Goal: Task Accomplishment & Management: Manage account settings

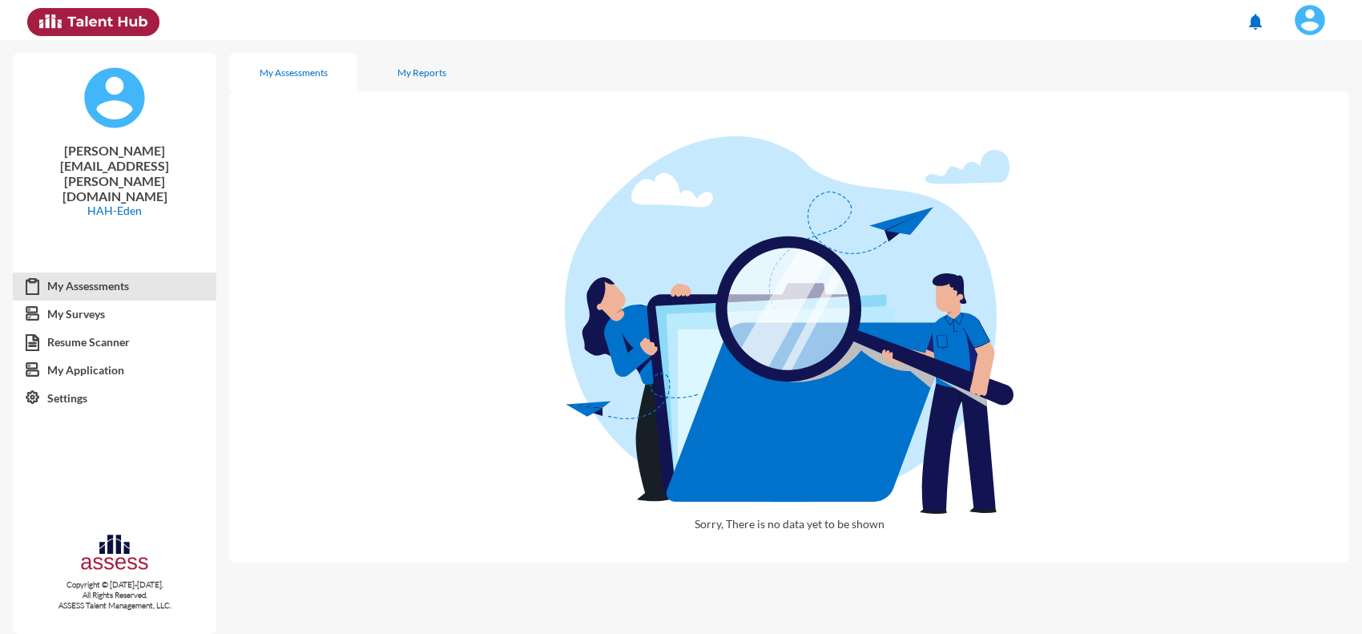
click at [311, 343] on div "Sorry, There is no data yet to be shown" at bounding box center [789, 326] width 1120 height 471
click at [1323, 28] on img at bounding box center [1310, 20] width 32 height 32
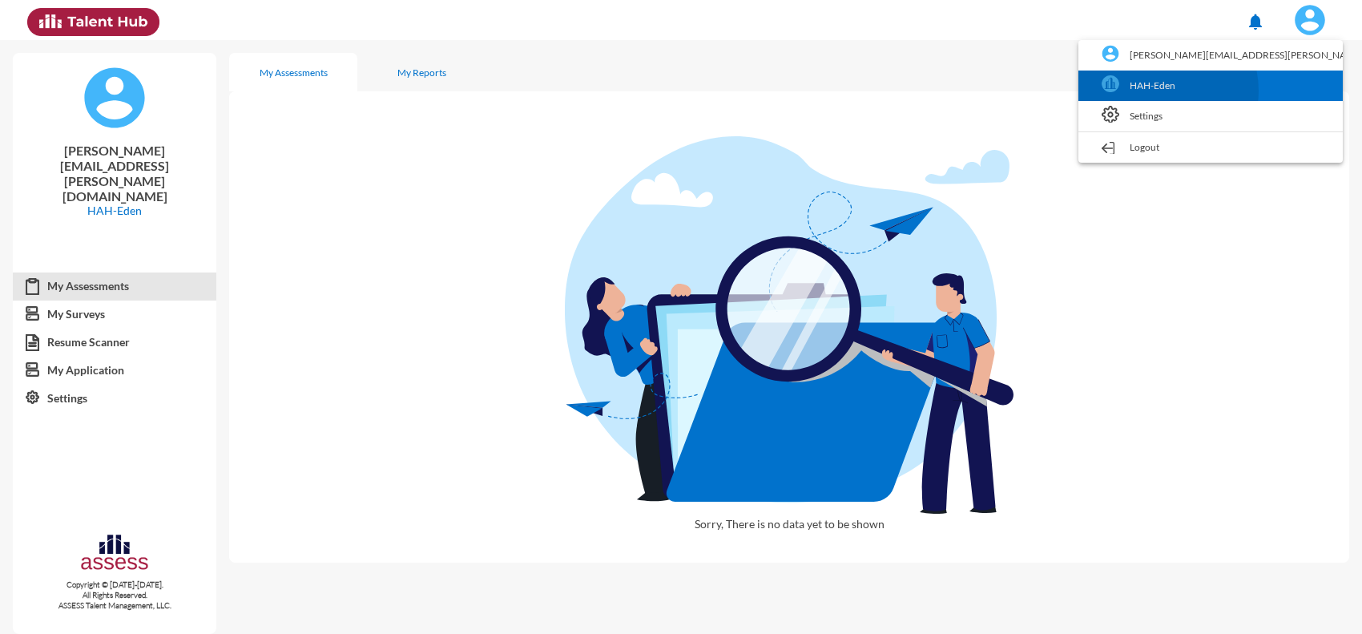
click at [1246, 91] on link "HAH-Eden" at bounding box center [1211, 86] width 248 height 30
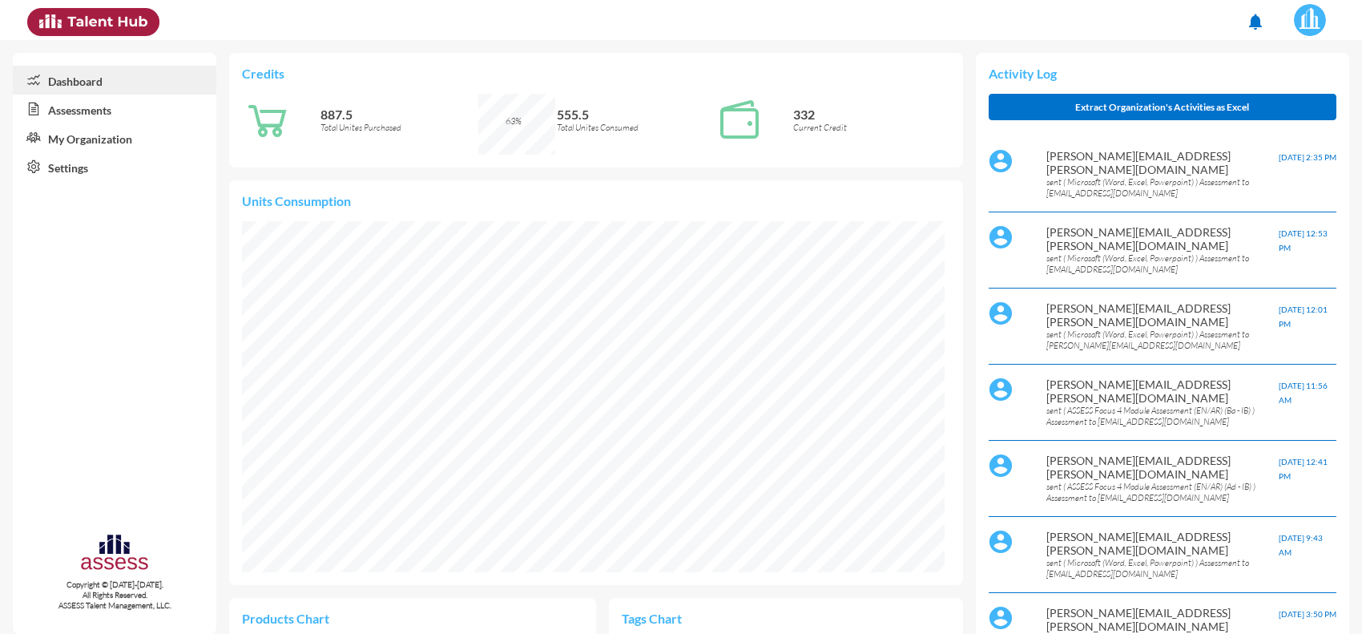
scroll to position [351, 703]
click at [89, 112] on link "Assessments" at bounding box center [115, 109] width 204 height 29
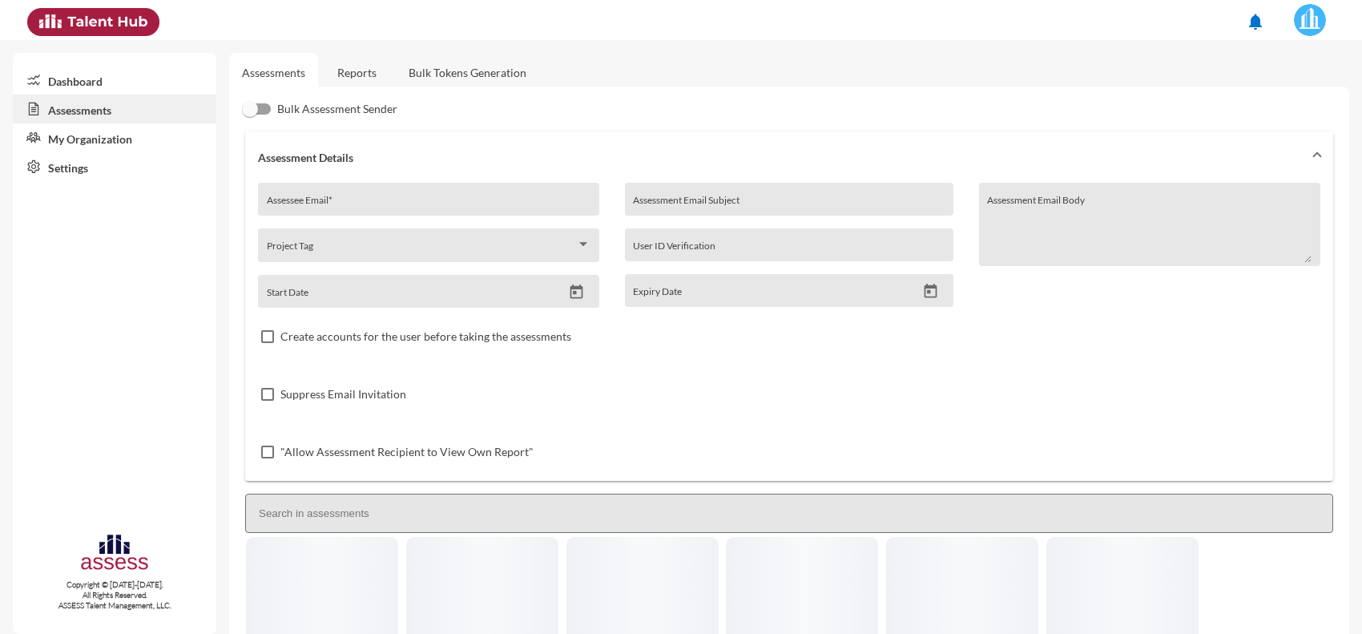
click at [358, 71] on link "Reports" at bounding box center [357, 72] width 65 height 39
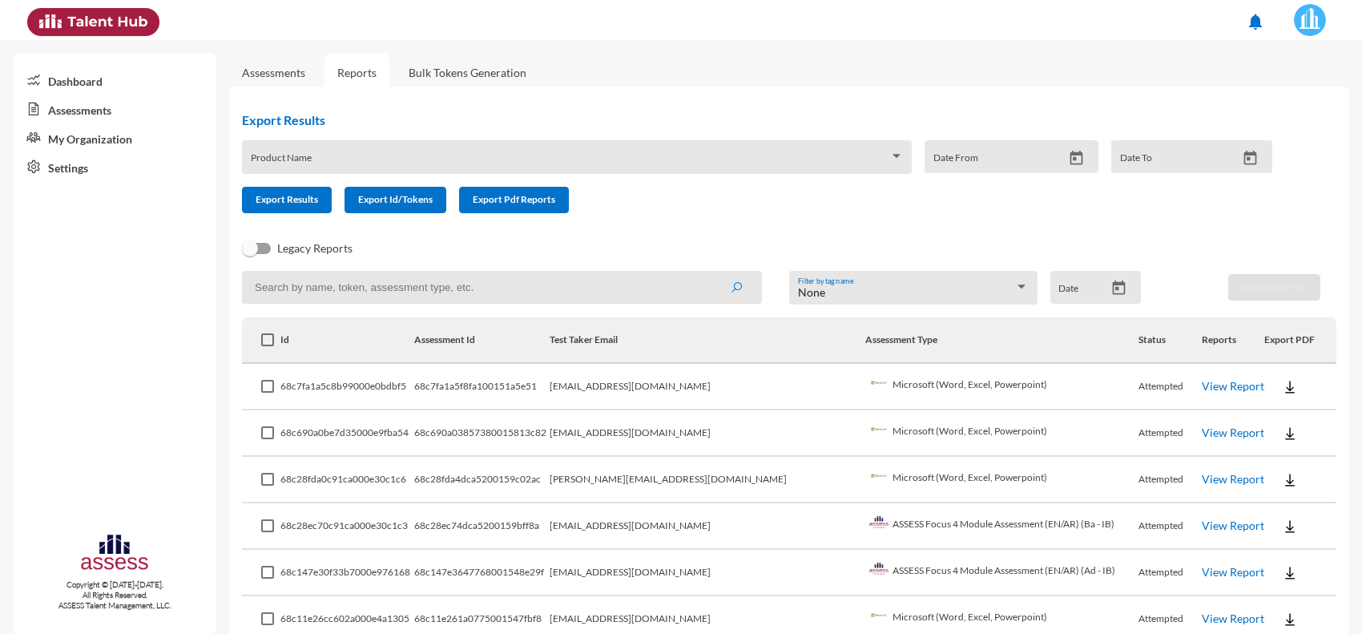
click at [1202, 385] on link "View Report" at bounding box center [1233, 386] width 63 height 14
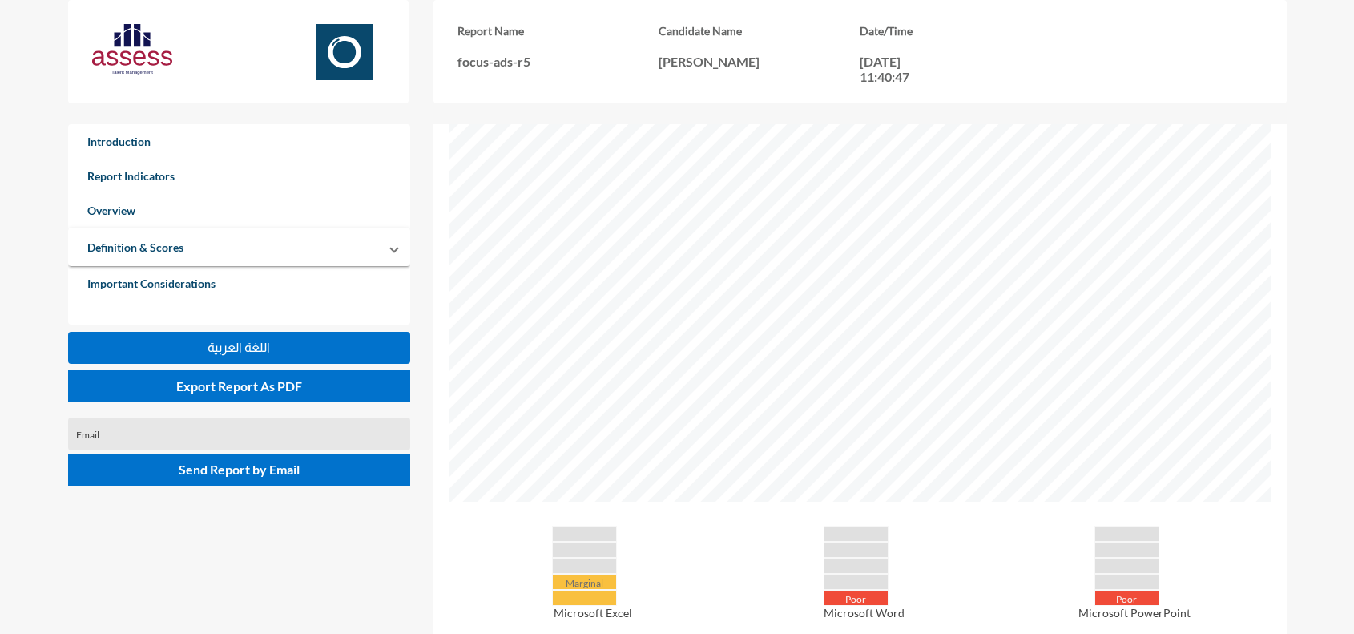
scroll to position [342, 0]
